Goal: Book appointment/travel/reservation

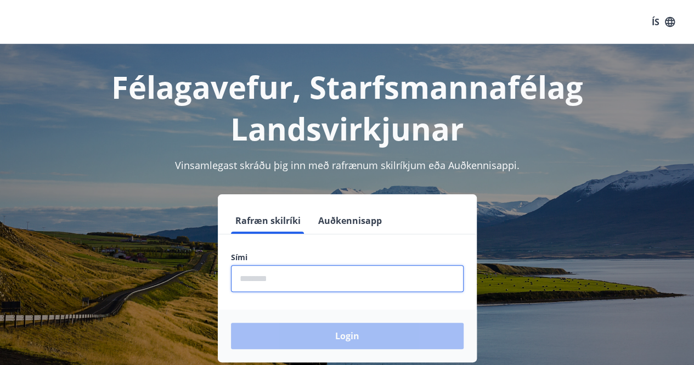
click at [278, 278] on input "phone" at bounding box center [347, 278] width 233 height 27
type input "********"
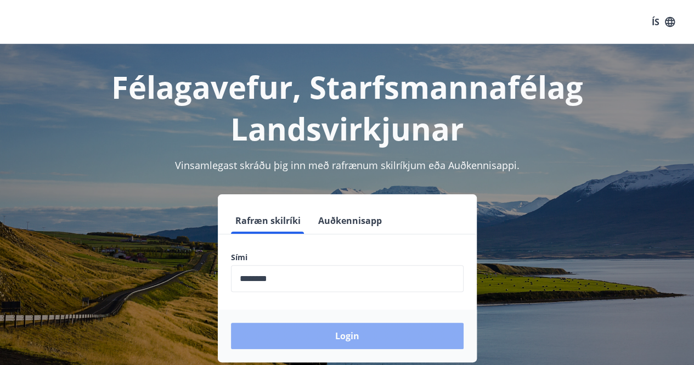
click at [343, 337] on button "Login" at bounding box center [347, 336] width 233 height 26
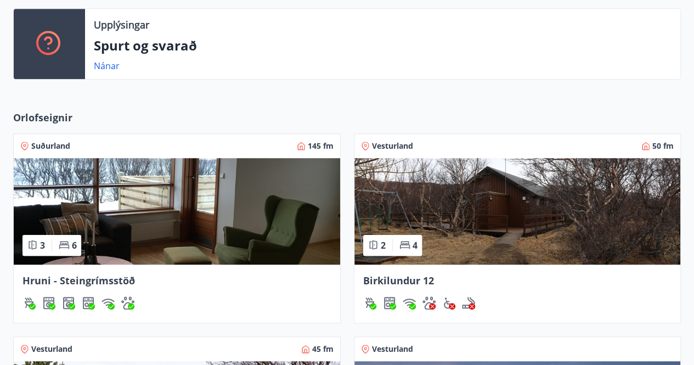
scroll to position [337, 0]
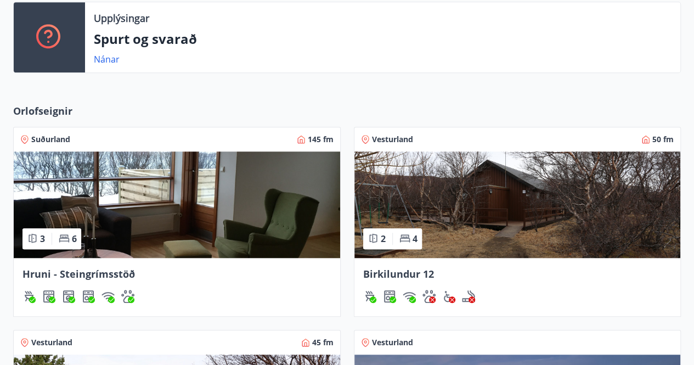
click at [64, 273] on span "Hruni - Steingrímsstöð" at bounding box center [78, 273] width 112 height 13
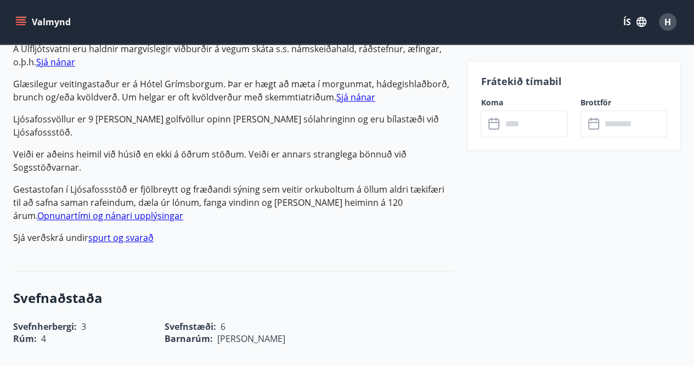
scroll to position [526, 0]
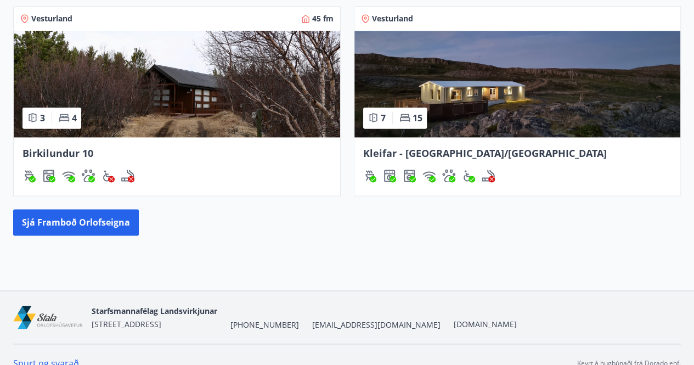
scroll to position [677, 0]
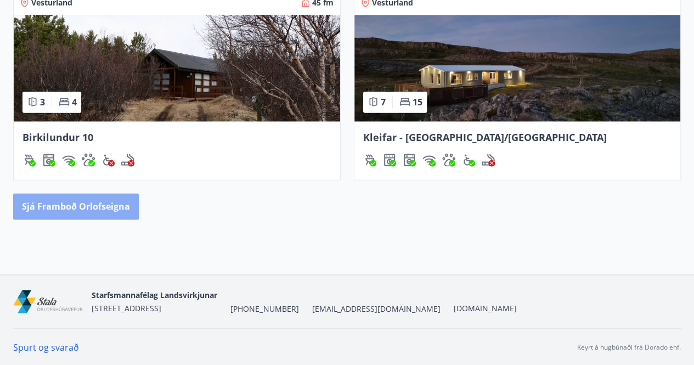
click at [99, 207] on button "Sjá framboð orlofseigna" at bounding box center [76, 206] width 126 height 26
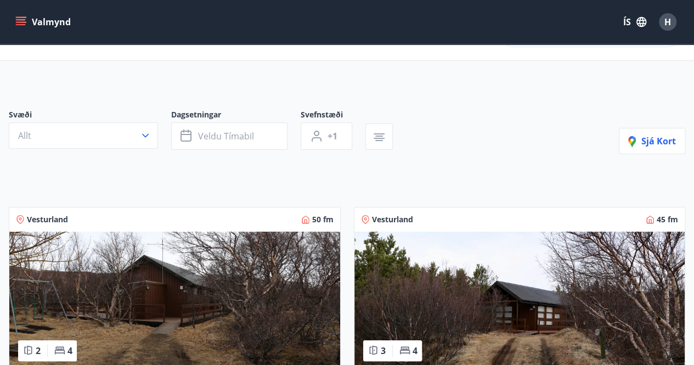
scroll to position [14, 0]
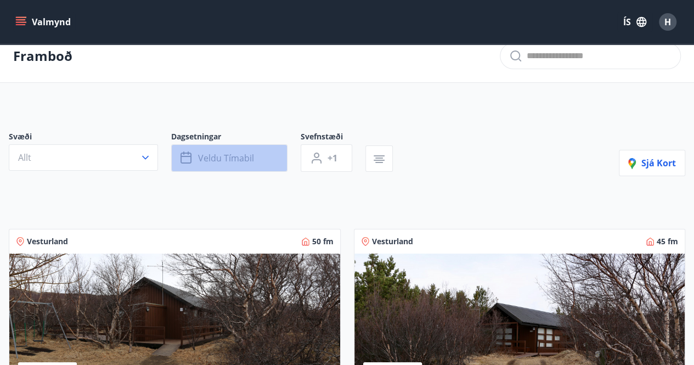
click at [221, 155] on span "Veldu tímabil" at bounding box center [226, 158] width 56 height 12
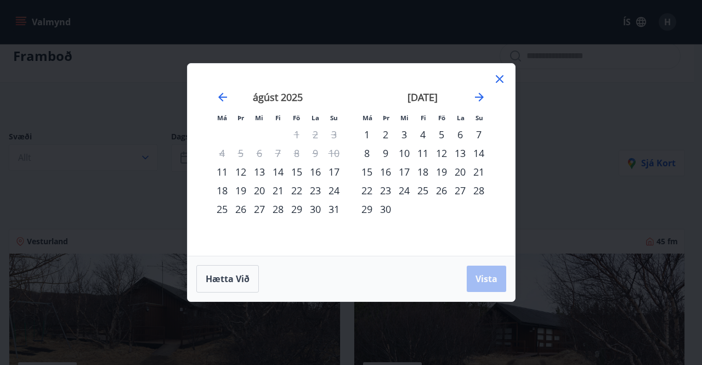
click at [462, 190] on div "27" at bounding box center [460, 190] width 19 height 19
click at [386, 209] on div "30" at bounding box center [385, 209] width 19 height 19
click at [488, 281] on span "Vista" at bounding box center [487, 279] width 22 height 12
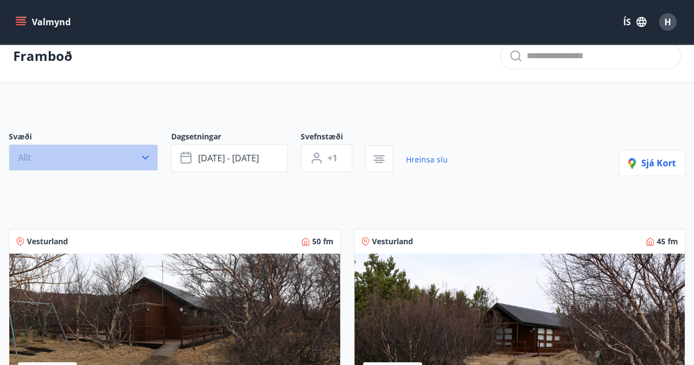
click at [147, 159] on icon "button" at bounding box center [145, 157] width 11 height 11
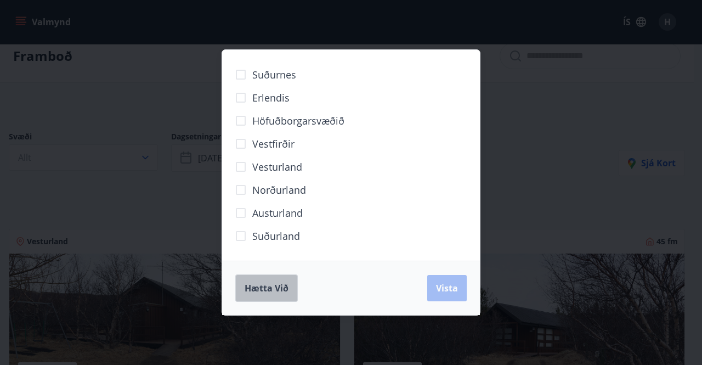
click at [273, 283] on span "Hætta við" at bounding box center [267, 288] width 44 height 12
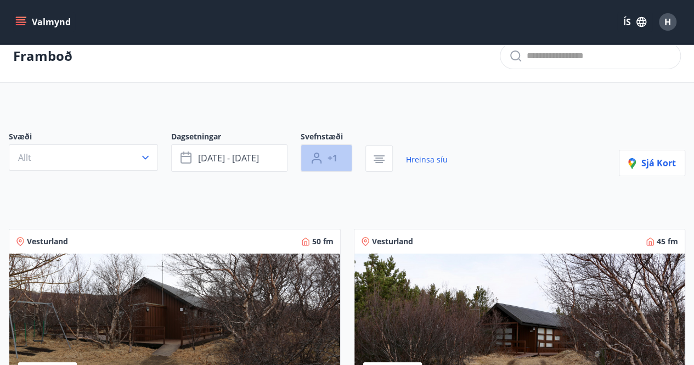
click at [331, 154] on span "+1" at bounding box center [333, 158] width 10 height 12
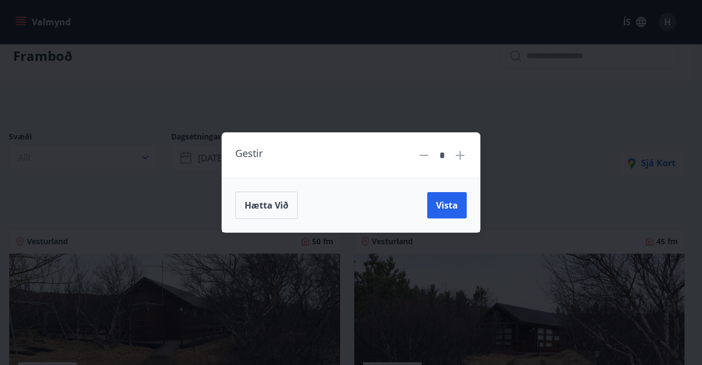
click at [459, 156] on icon at bounding box center [460, 155] width 13 height 13
type input "*"
click at [446, 203] on span "Vista" at bounding box center [447, 205] width 22 height 12
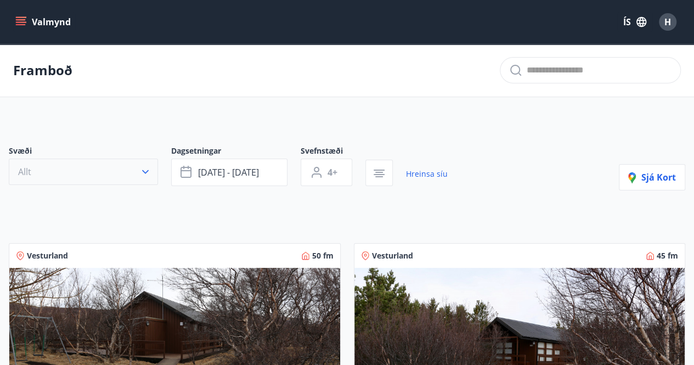
click at [145, 171] on icon "button" at bounding box center [145, 171] width 11 height 11
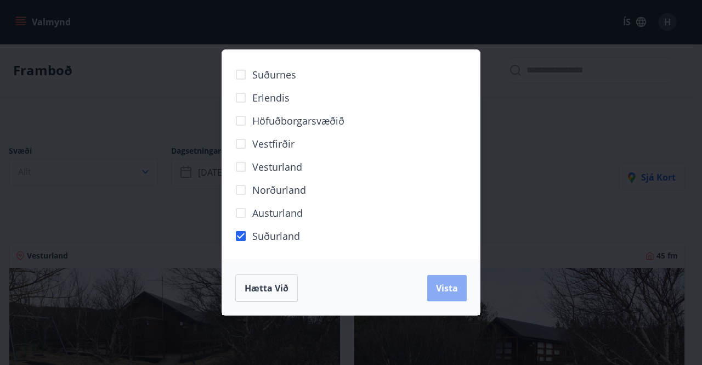
click at [443, 286] on span "Vista" at bounding box center [447, 288] width 22 height 12
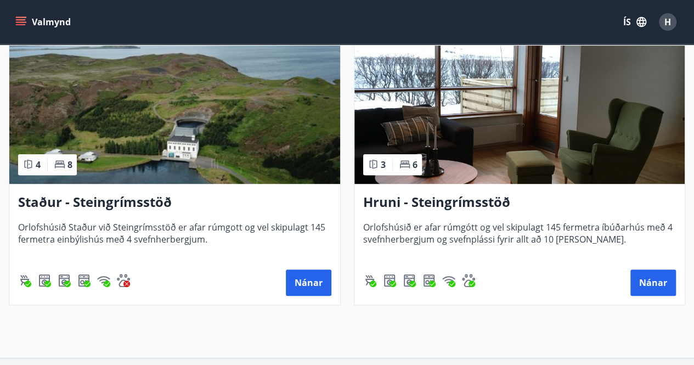
scroll to position [333, 0]
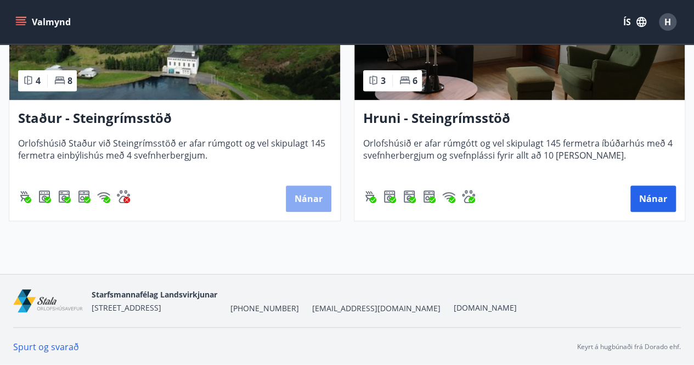
click at [318, 194] on button "Nánar" at bounding box center [309, 198] width 46 height 26
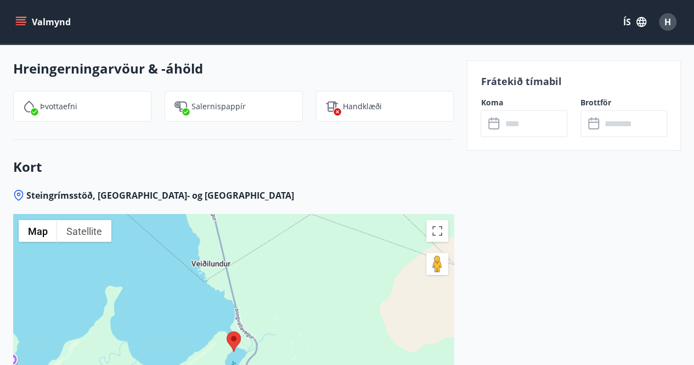
scroll to position [1602, 0]
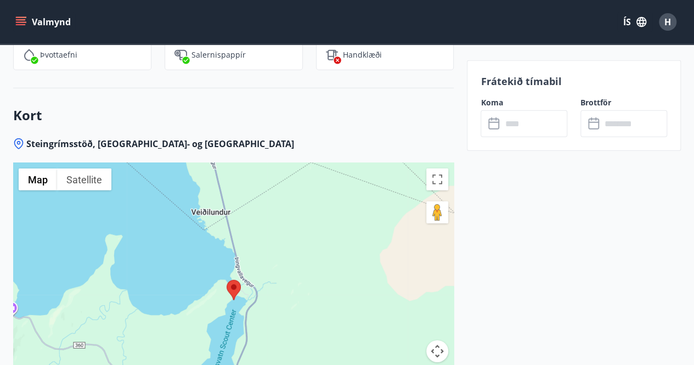
click at [20, 19] on icon "menu" at bounding box center [21, 19] width 10 height 1
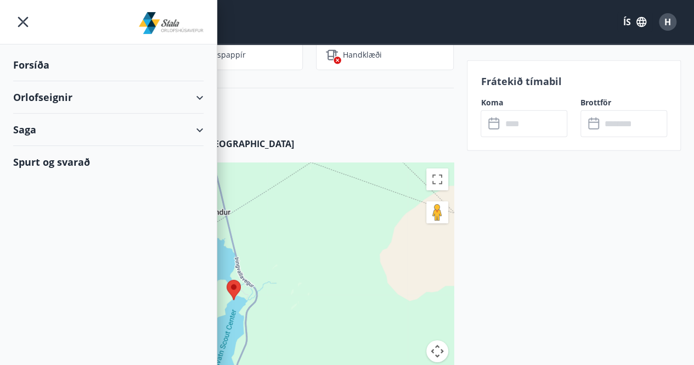
click at [202, 49] on div "Forsíða" at bounding box center [108, 65] width 190 height 32
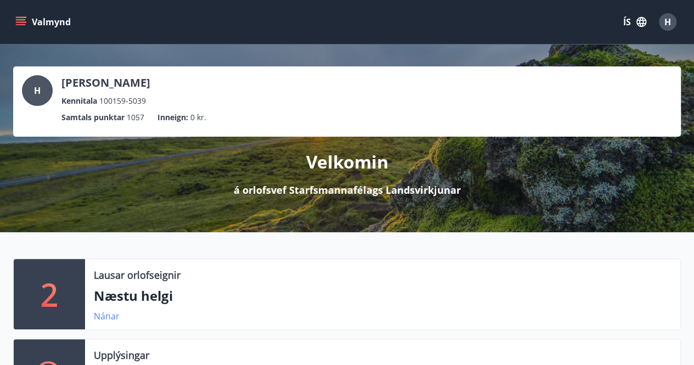
click at [106, 313] on link "Nánar" at bounding box center [107, 316] width 26 height 12
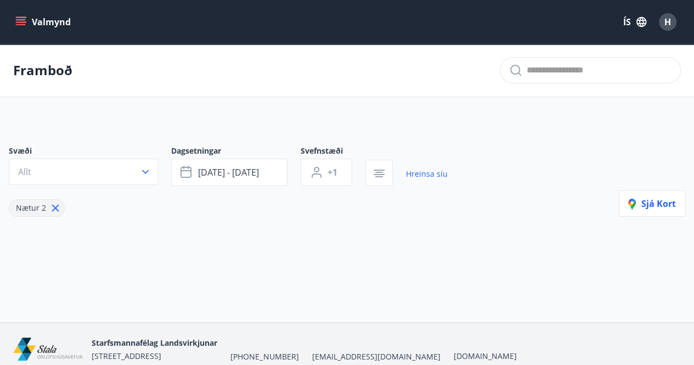
type input "*"
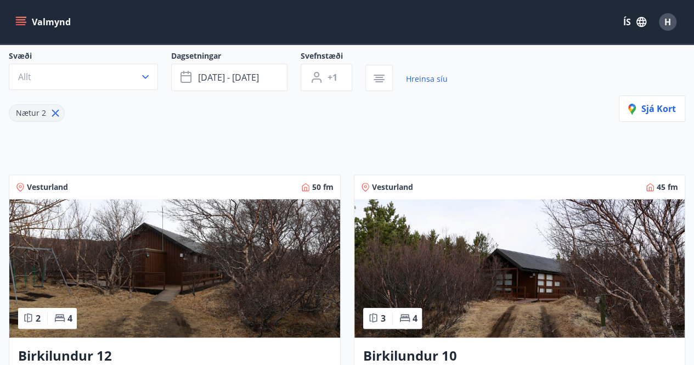
scroll to position [93, 0]
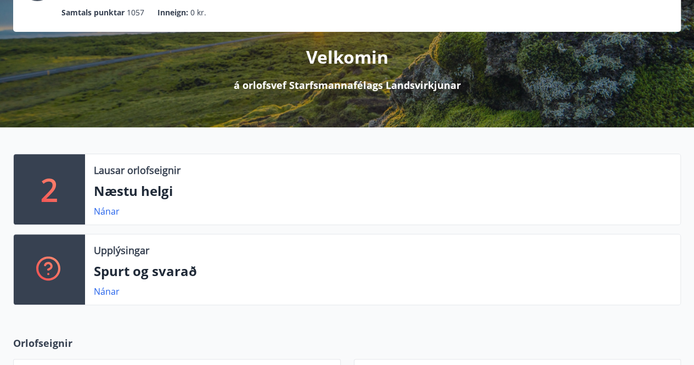
scroll to position [105, 0]
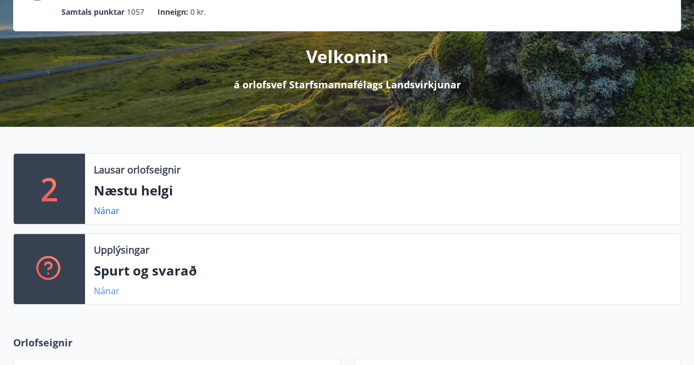
click at [98, 292] on link "Nánar" at bounding box center [107, 291] width 26 height 12
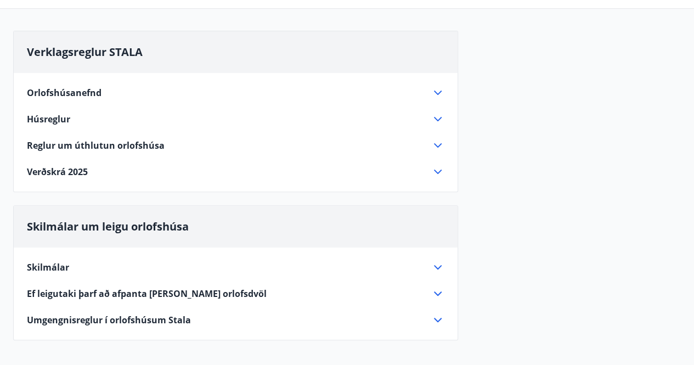
scroll to position [81, 0]
click at [444, 145] on div "Orlofshúsanefnd Starfssvið orlofshúsanefndar er að sjá um uppbyggingu, viðhald …" at bounding box center [236, 126] width 444 height 105
click at [435, 145] on icon at bounding box center [437, 145] width 13 height 13
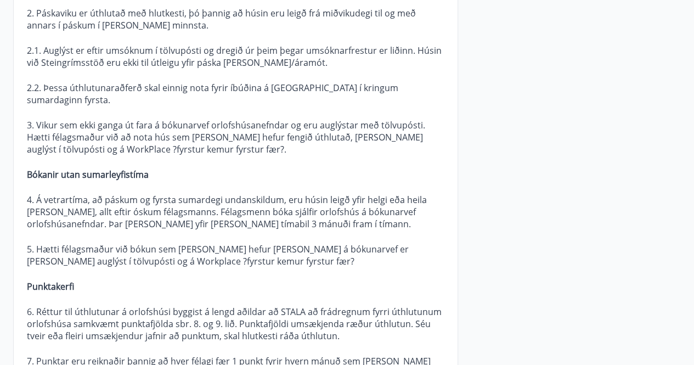
scroll to position [455, 0]
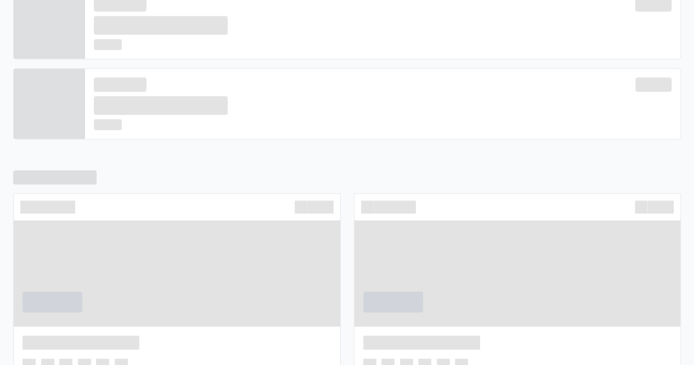
scroll to position [105, 0]
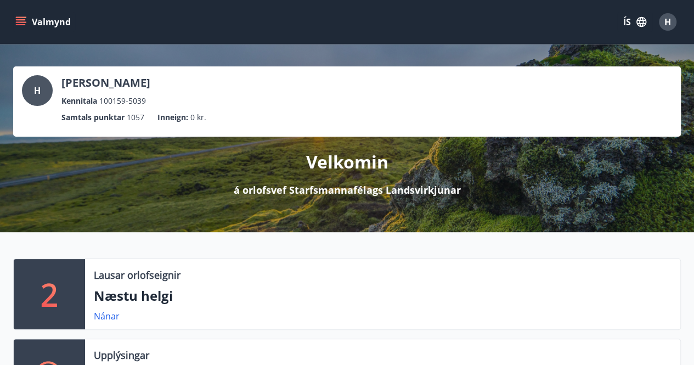
click at [19, 22] on icon "menu" at bounding box center [22, 21] width 12 height 1
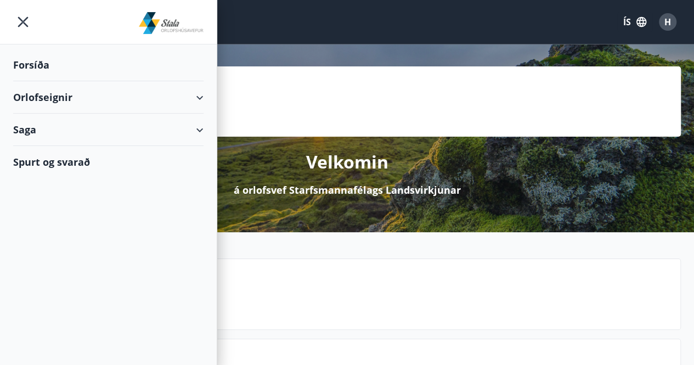
click at [198, 99] on div "Orlofseignir" at bounding box center [108, 97] width 190 height 32
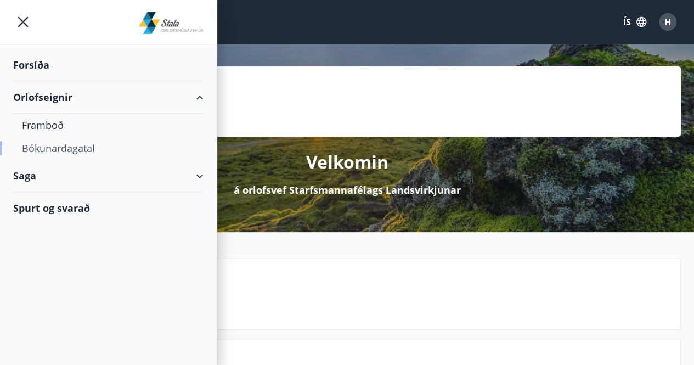
click at [60, 144] on div "Bókunardagatal" at bounding box center [108, 148] width 173 height 23
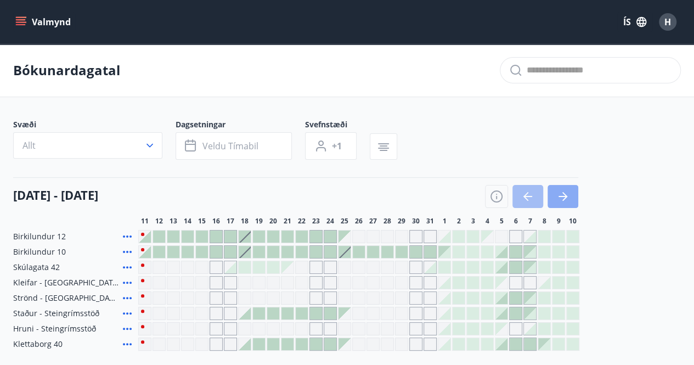
click at [556, 197] on icon "button" at bounding box center [562, 196] width 13 height 13
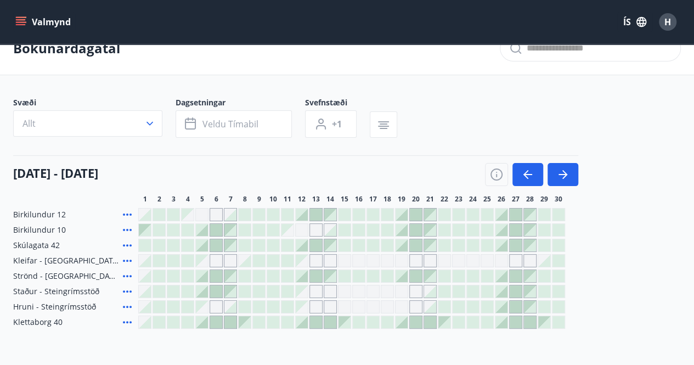
scroll to position [44, 0]
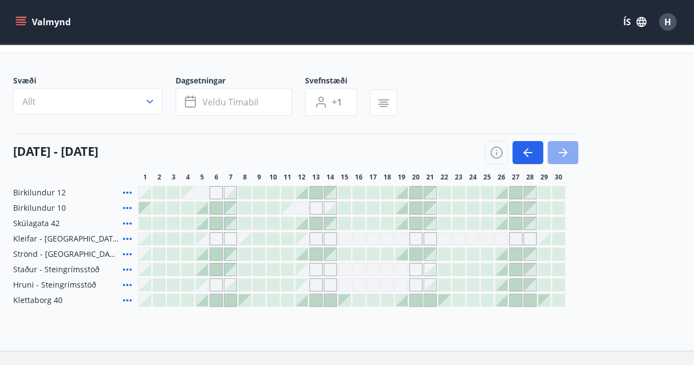
click at [566, 147] on icon "button" at bounding box center [562, 152] width 13 height 13
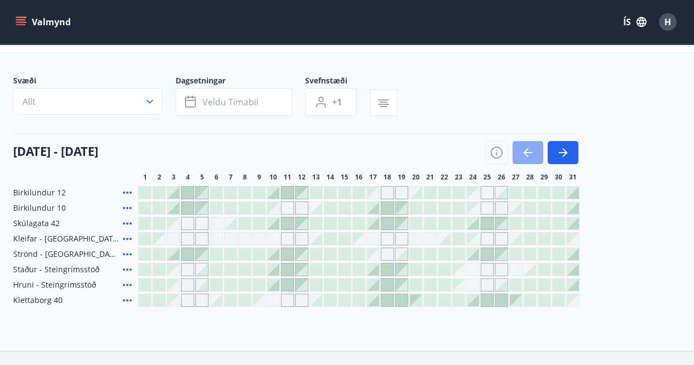
click at [528, 150] on icon "button" at bounding box center [527, 152] width 13 height 13
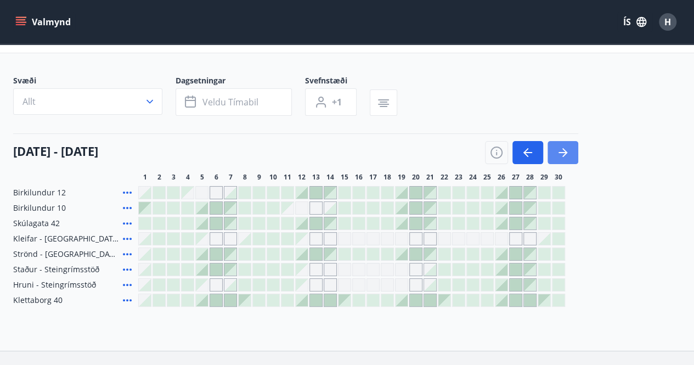
click at [565, 150] on icon "button" at bounding box center [564, 152] width 5 height 9
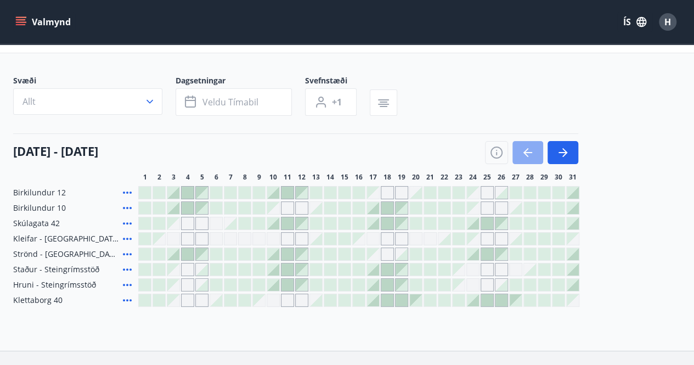
click at [532, 152] on icon "button" at bounding box center [527, 152] width 9 height 1
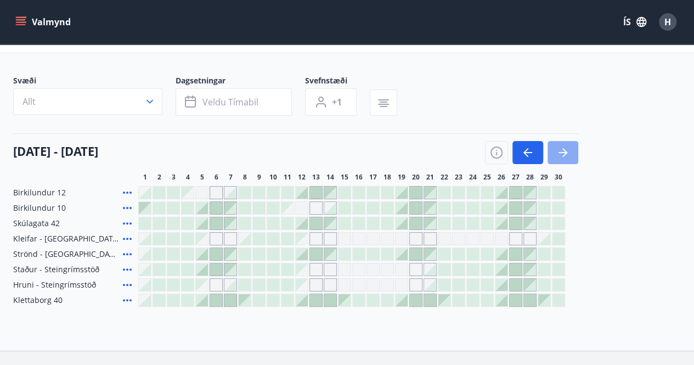
click at [561, 155] on icon "button" at bounding box center [562, 152] width 13 height 13
